Goal: Communication & Community: Ask a question

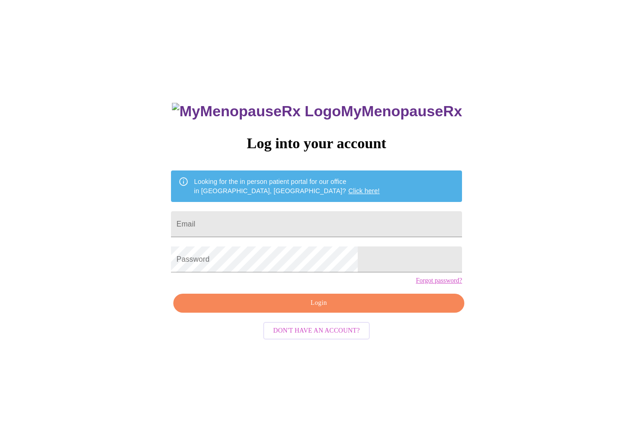
scroll to position [40, 0]
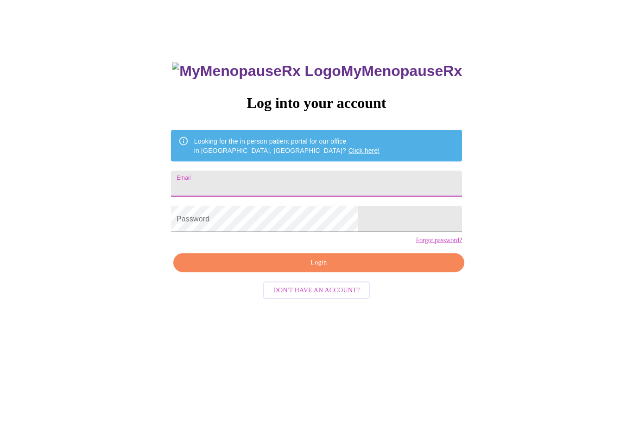
type input "selvaggipat@comcast.net"
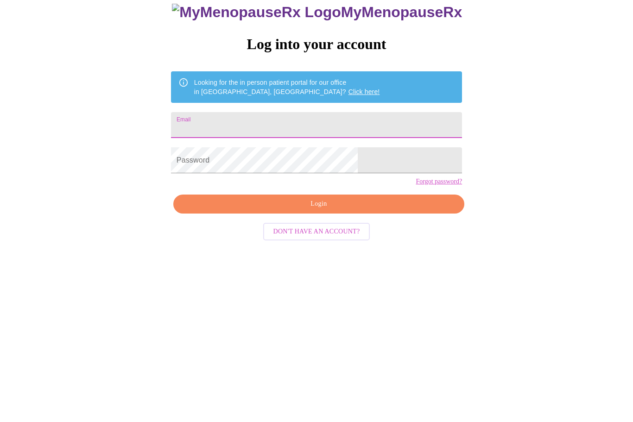
type input "[EMAIL_ADDRESS][DOMAIN_NAME]"
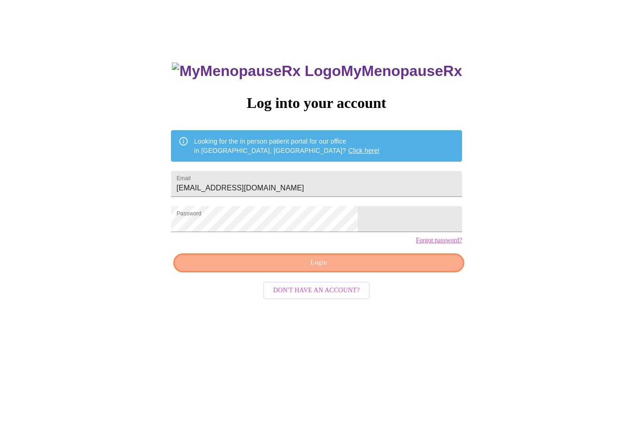
click at [384, 269] on span "Login" at bounding box center [319, 264] width 270 height 12
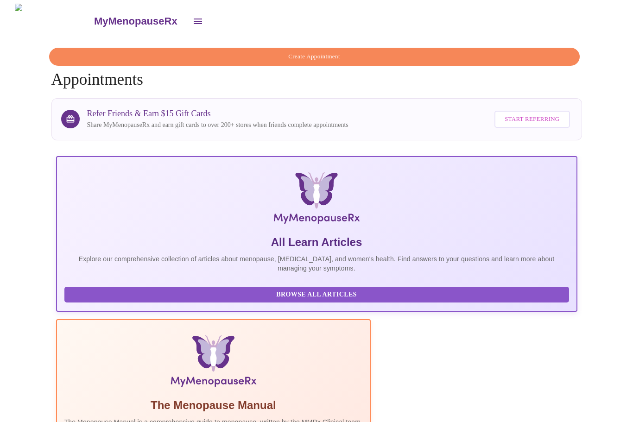
click at [187, 18] on button "open drawer" at bounding box center [198, 21] width 22 height 22
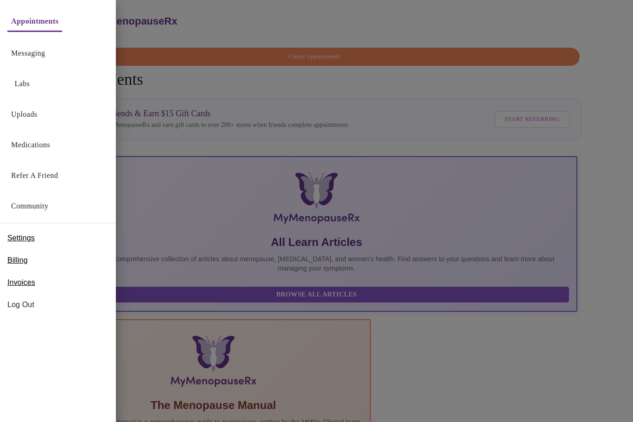
click at [45, 54] on link "Messaging" at bounding box center [28, 53] width 34 height 13
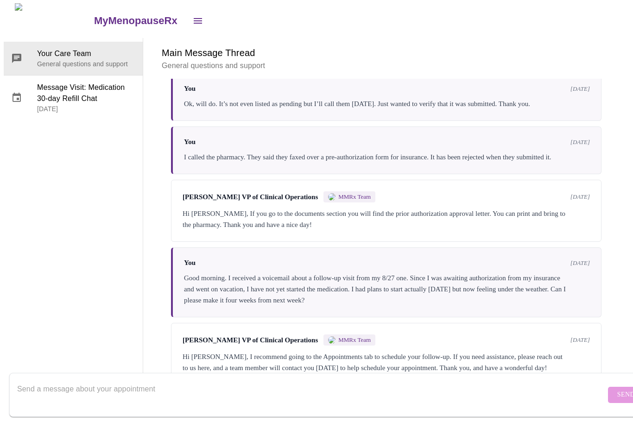
scroll to position [910, 0]
click at [328, 380] on textarea "Send a message about your appointment" at bounding box center [311, 395] width 588 height 30
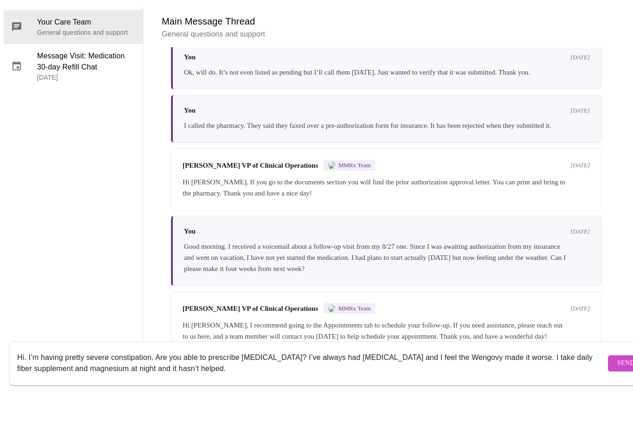
type textarea "Hi. I’m having pretty severe constipation. Are you able to prescribe Linzess? I…"
click at [617, 390] on span "Send" at bounding box center [626, 396] width 18 height 12
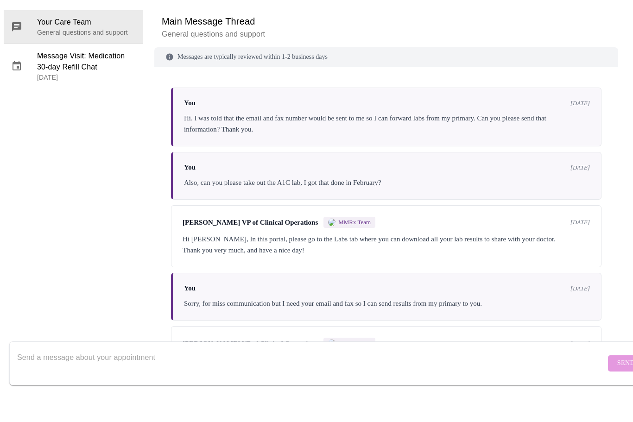
scroll to position [0, 0]
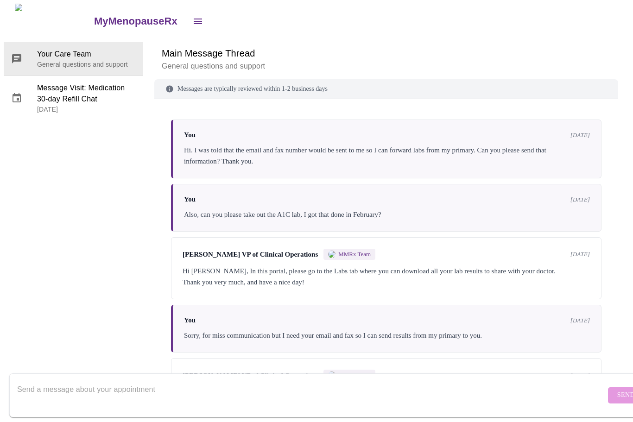
click at [192, 16] on icon "open drawer" at bounding box center [197, 21] width 11 height 11
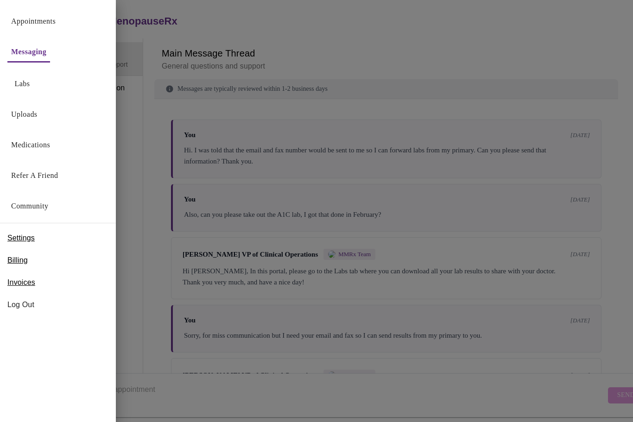
click at [29, 302] on span "Log Out" at bounding box center [57, 304] width 101 height 11
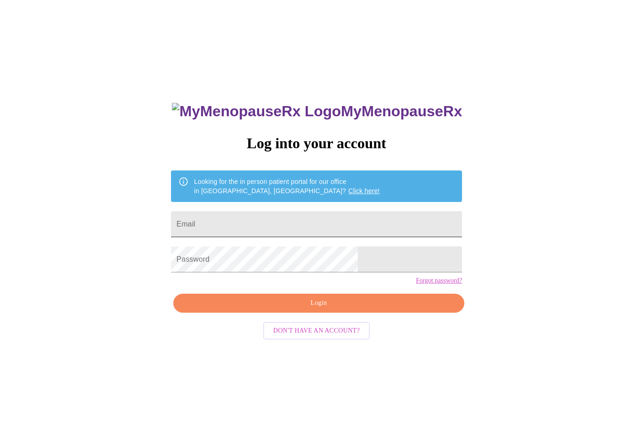
click at [309, 223] on input "Email" at bounding box center [316, 224] width 291 height 26
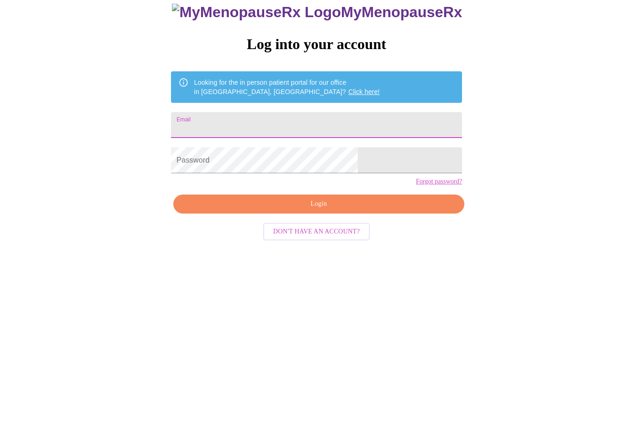
type input "selvaggipat@comcast.net"
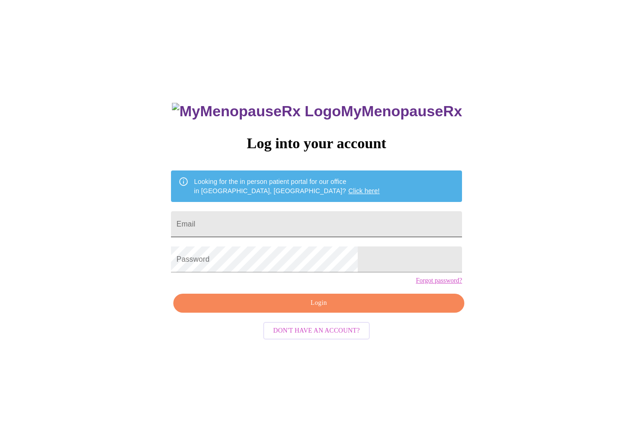
click at [345, 225] on input "Email" at bounding box center [316, 224] width 291 height 26
type input "[EMAIL_ADDRESS][DOMAIN_NAME]"
click at [353, 309] on span "Login" at bounding box center [319, 303] width 270 height 12
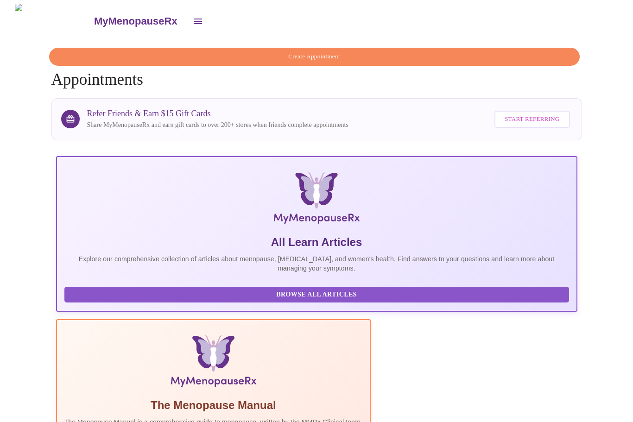
click at [194, 19] on icon "open drawer" at bounding box center [198, 22] width 8 height 6
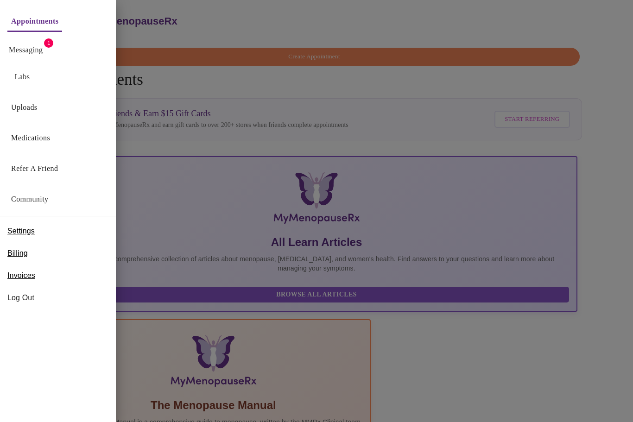
click at [30, 44] on link "Messaging" at bounding box center [26, 50] width 34 height 13
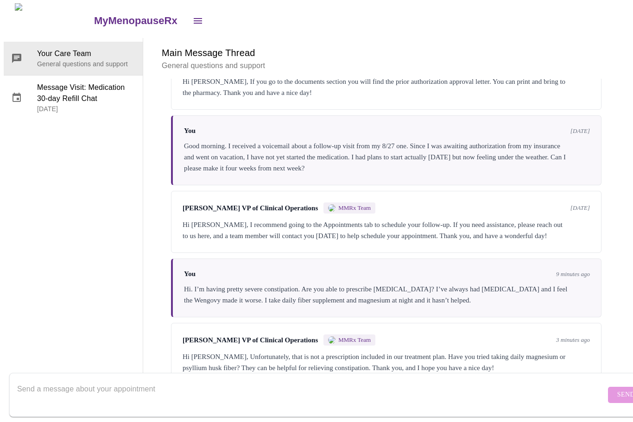
scroll to position [35, 0]
click at [533, 382] on textarea "Send a message about your appointment" at bounding box center [311, 395] width 588 height 30
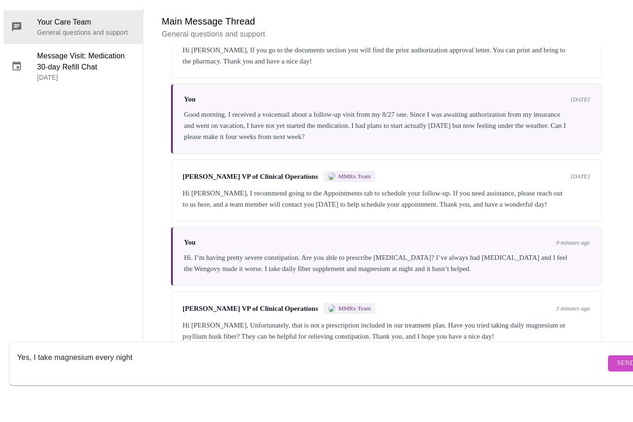
type textarea "Yes, I take magnesium every night"
click at [617, 390] on span "Send" at bounding box center [626, 396] width 18 height 12
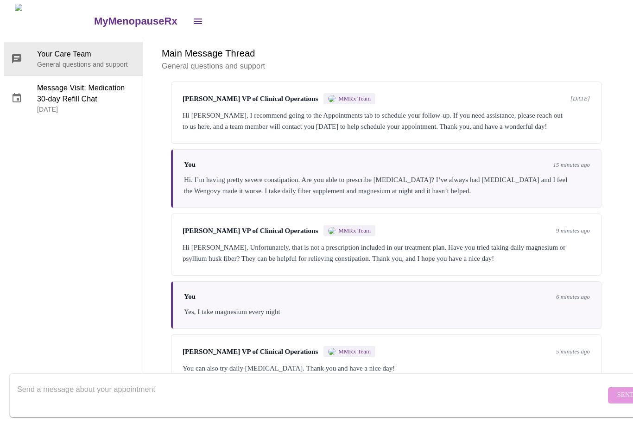
scroll to position [1159, 0]
click at [394, 382] on textarea "Send a message about your appointment" at bounding box center [311, 395] width 588 height 30
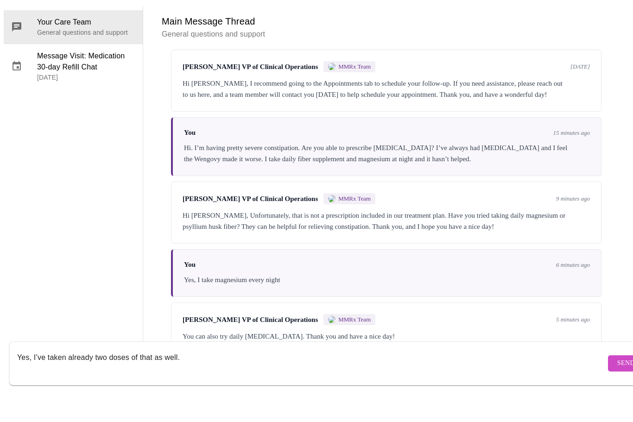
type textarea "Yes, I’ve taken already two doses of that as well."
click at [617, 390] on span "Send" at bounding box center [626, 396] width 18 height 12
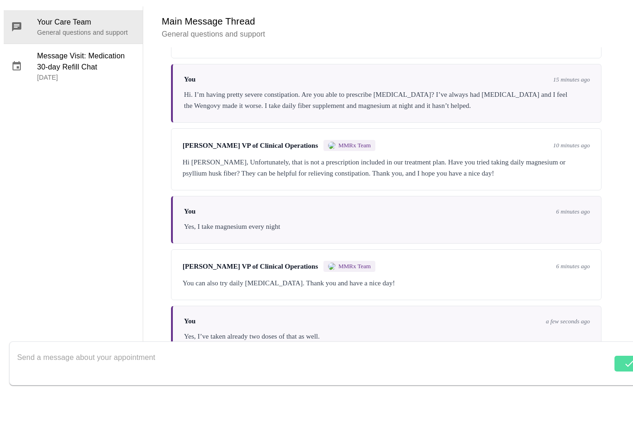
scroll to position [0, 0]
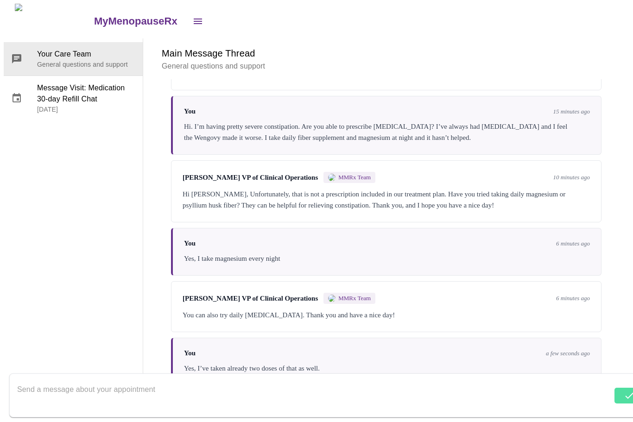
click at [187, 11] on button "open drawer" at bounding box center [198, 21] width 22 height 22
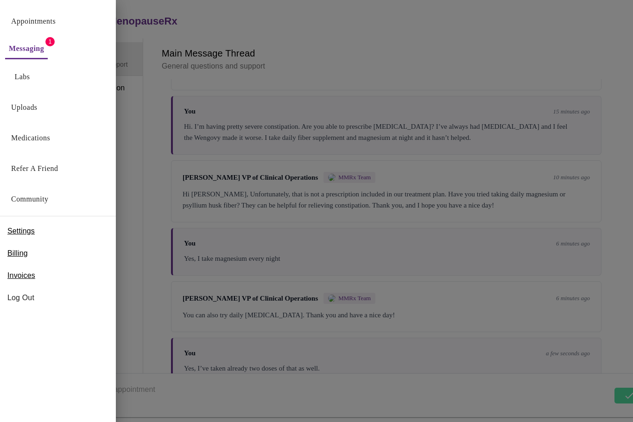
click at [28, 296] on span "Log Out" at bounding box center [57, 297] width 101 height 11
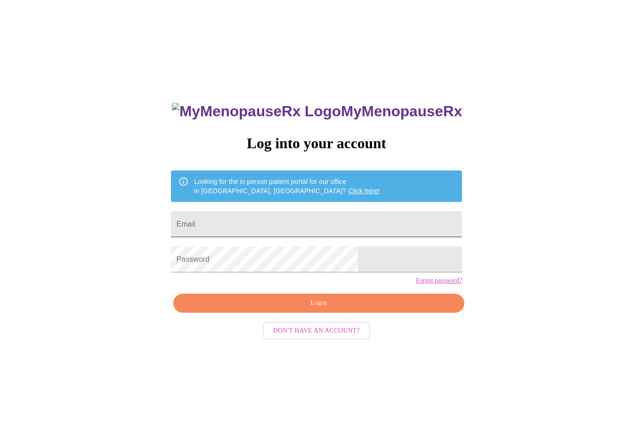
click at [332, 222] on input "Email" at bounding box center [316, 224] width 291 height 26
type input "[EMAIL_ADDRESS][DOMAIN_NAME]"
click at [347, 218] on input "Email" at bounding box center [316, 224] width 291 height 26
type input "[EMAIL_ADDRESS][DOMAIN_NAME]"
click at [352, 313] on button "Login" at bounding box center [318, 303] width 291 height 19
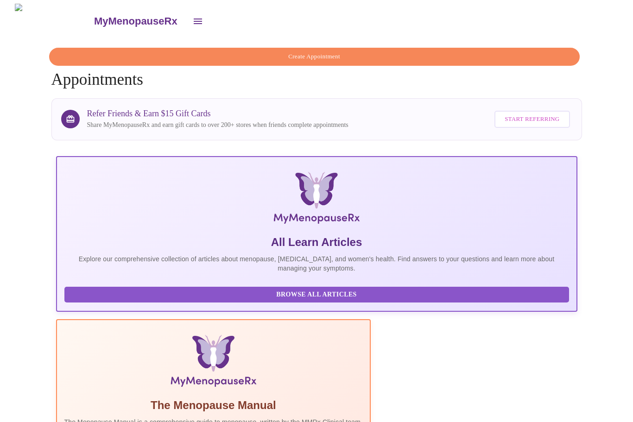
click at [192, 16] on icon "open drawer" at bounding box center [197, 21] width 11 height 11
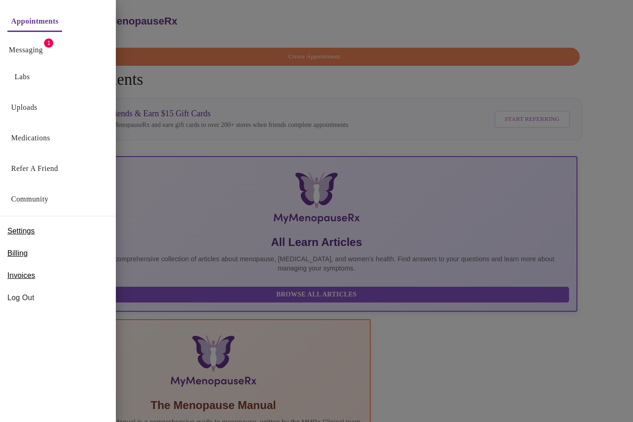
click at [35, 53] on link "Messaging" at bounding box center [26, 50] width 34 height 13
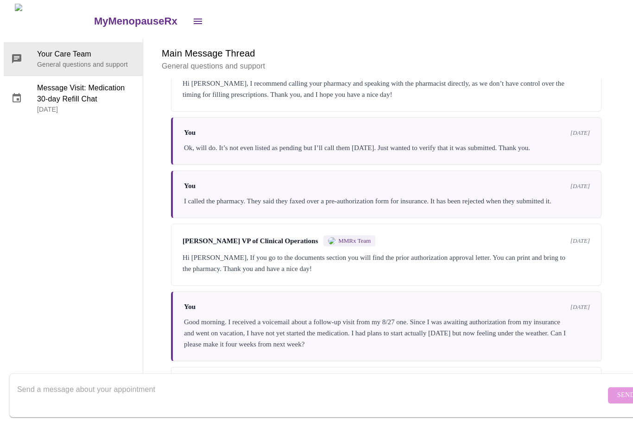
click at [192, 21] on icon "open drawer" at bounding box center [197, 21] width 11 height 11
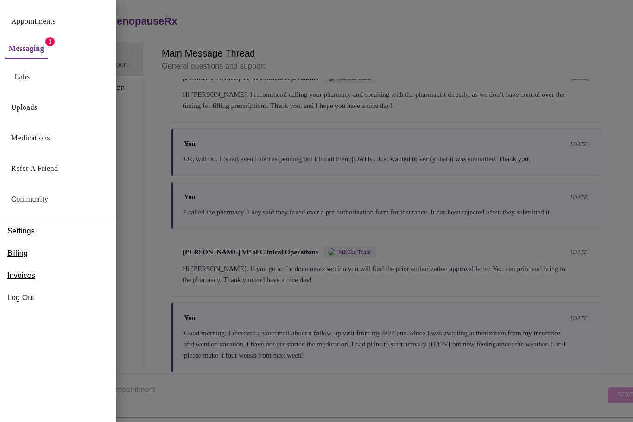
scroll to position [817, 0]
click at [27, 302] on span "Log Out" at bounding box center [57, 297] width 101 height 11
